Goal: Transaction & Acquisition: Book appointment/travel/reservation

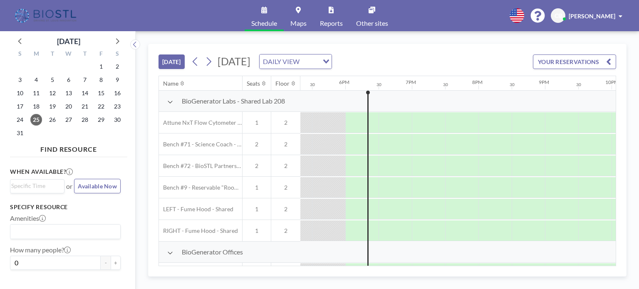
scroll to position [0, 1164]
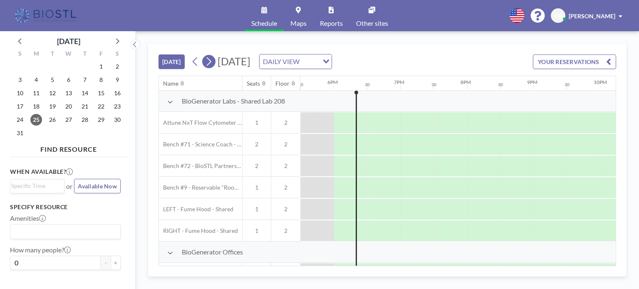
click at [212, 67] on icon at bounding box center [209, 61] width 8 height 12
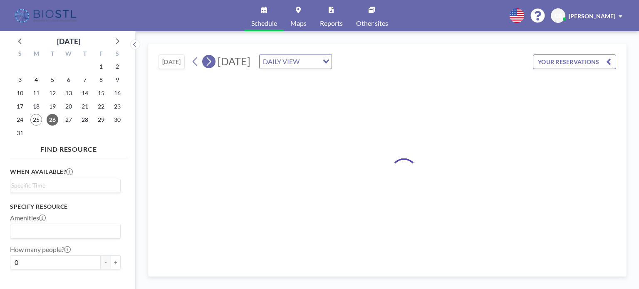
click at [212, 67] on icon at bounding box center [209, 61] width 8 height 12
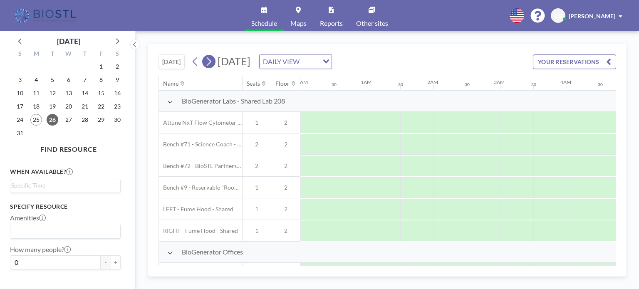
scroll to position [0, 0]
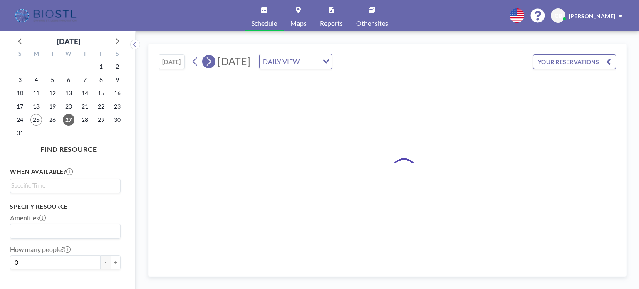
click at [212, 67] on icon at bounding box center [209, 61] width 8 height 12
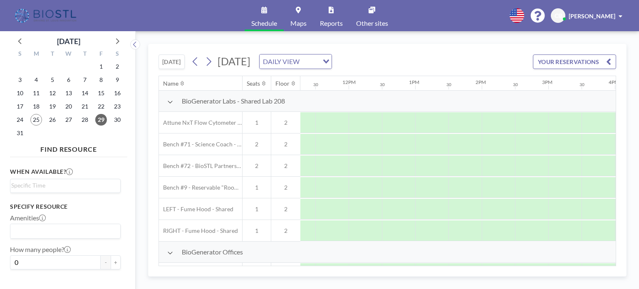
scroll to position [0, 751]
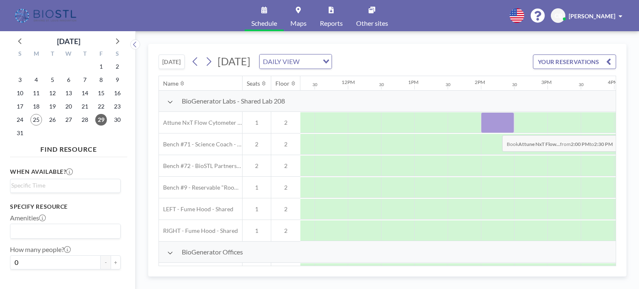
click at [495, 128] on div at bounding box center [497, 122] width 33 height 21
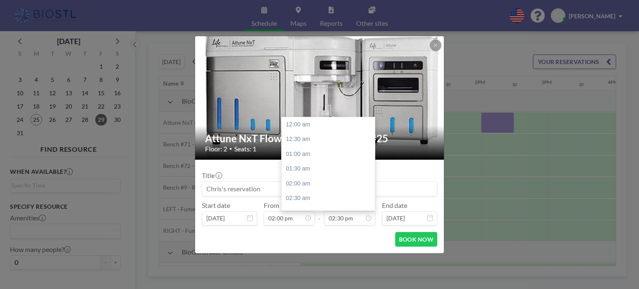
scroll to position [429, 0]
click at [350, 219] on input "02:30 pm" at bounding box center [349, 218] width 51 height 14
click at [311, 202] on div "06:00 pm" at bounding box center [330, 207] width 97 height 15
type input "06:00 pm"
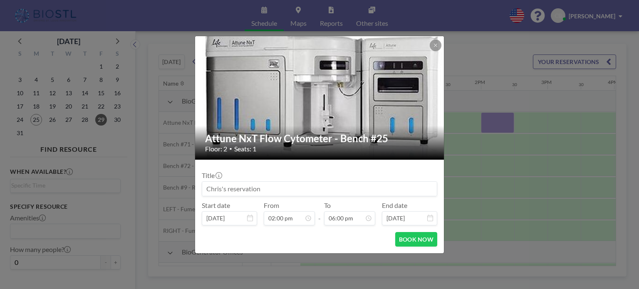
scroll to position [533, 0]
click at [336, 189] on input at bounding box center [319, 189] width 235 height 14
type input "CTx"
click at [403, 238] on button "BOOK NOW" at bounding box center [416, 239] width 42 height 15
